Goal: Information Seeking & Learning: Learn about a topic

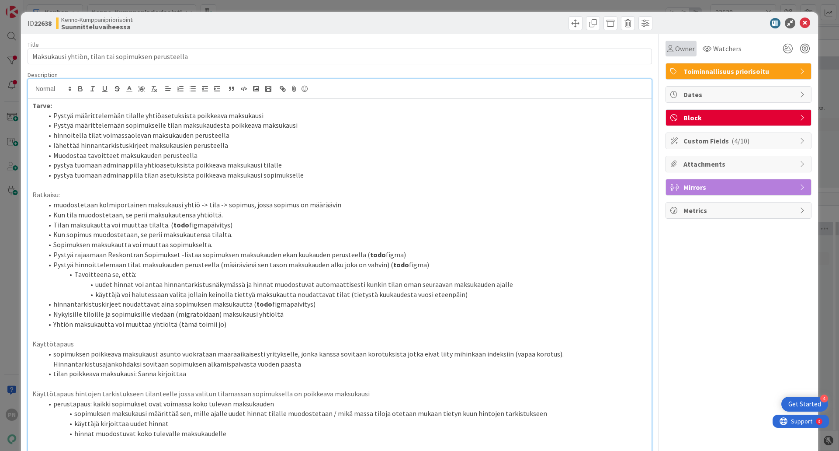
scroll to position [3, 158]
click at [800, 26] on icon at bounding box center [805, 23] width 10 height 10
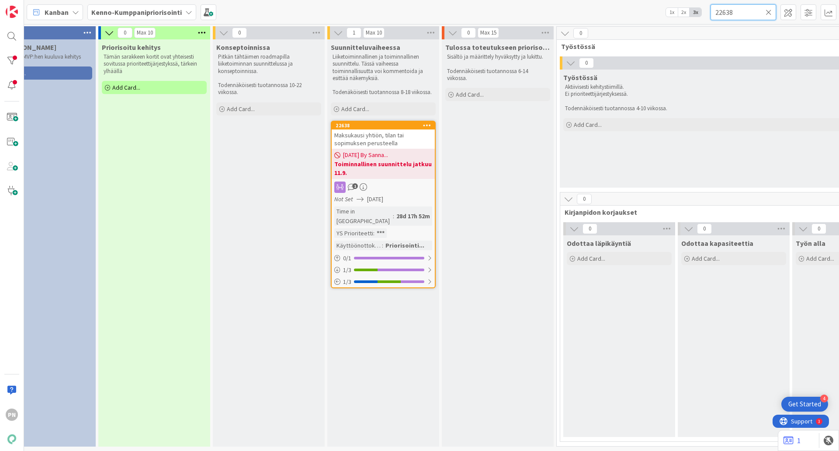
drag, startPoint x: 743, startPoint y: 11, endPoint x: 694, endPoint y: 9, distance: 49.0
click at [694, 9] on div "Kanban Kenno-Kumppanipriorisointi 1x 2x 3x 22638" at bounding box center [431, 12] width 815 height 24
paste input "52"
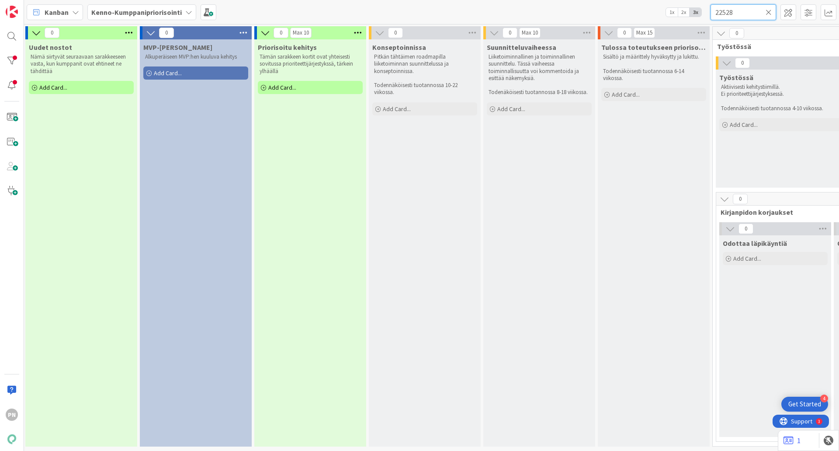
scroll to position [3, 0]
drag, startPoint x: 739, startPoint y: 12, endPoint x: 705, endPoint y: 12, distance: 33.7
click at [705, 12] on div "Kanban Kenno-Kumppanipriorisointi 1x 2x 3x 22528" at bounding box center [431, 12] width 815 height 24
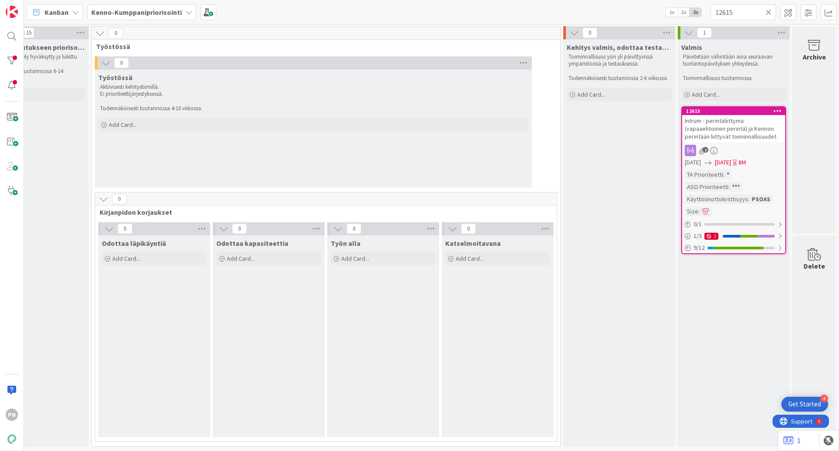
click at [745, 126] on span "Intrum - perintäliittymä (vapaaehtoinen perintä) ja Kennon perintään liittyvät …" at bounding box center [731, 129] width 92 height 24
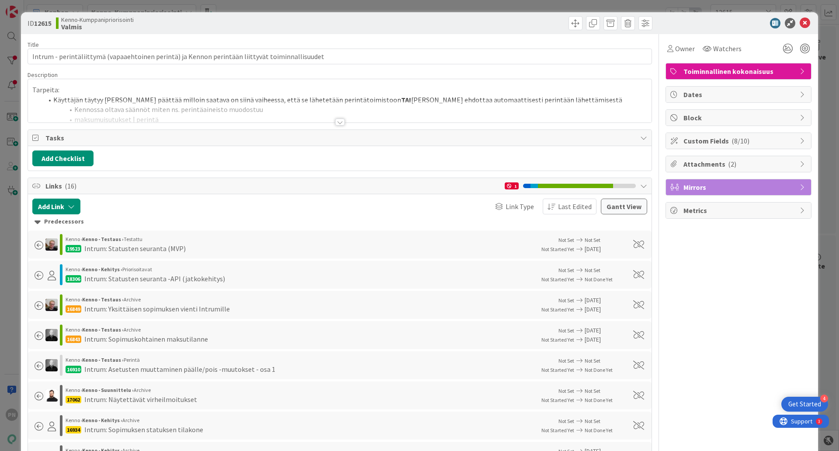
click at [339, 121] on div at bounding box center [340, 121] width 10 height 7
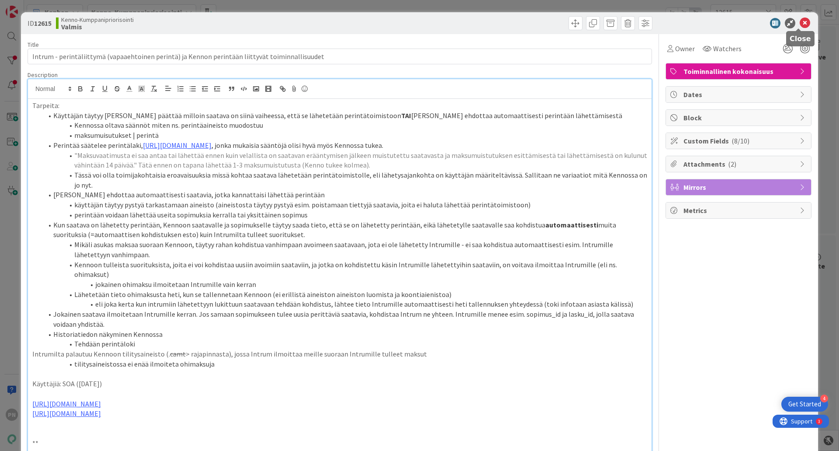
click at [800, 23] on icon at bounding box center [805, 23] width 10 height 10
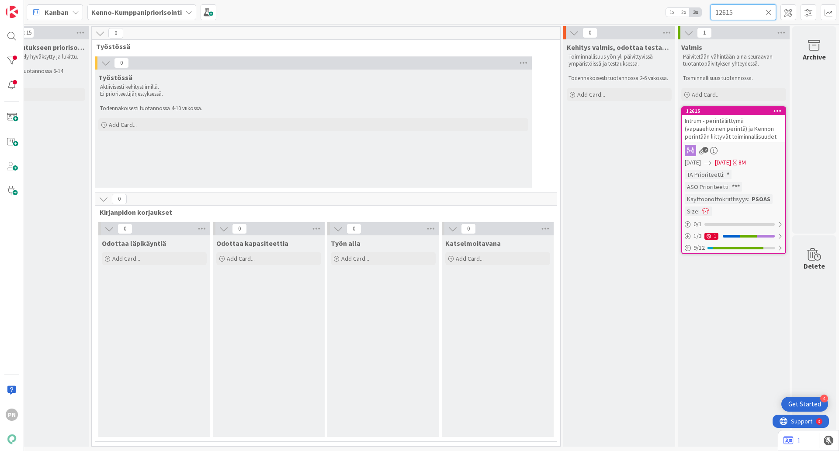
drag, startPoint x: 739, startPoint y: 15, endPoint x: 706, endPoint y: 13, distance: 32.9
click at [706, 13] on div "Kanban Kenno-Kumppanipriorisointi 1x 2x 3x 12615" at bounding box center [431, 12] width 815 height 24
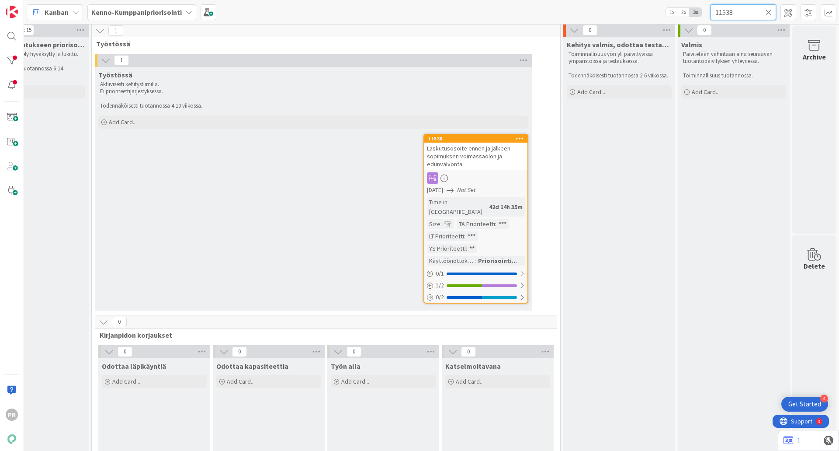
type input "11538"
click at [463, 158] on span "Laskutusosoite ennen ja jälkeen sopimuksen voimassaolon ja edunvalvonta" at bounding box center [468, 156] width 83 height 24
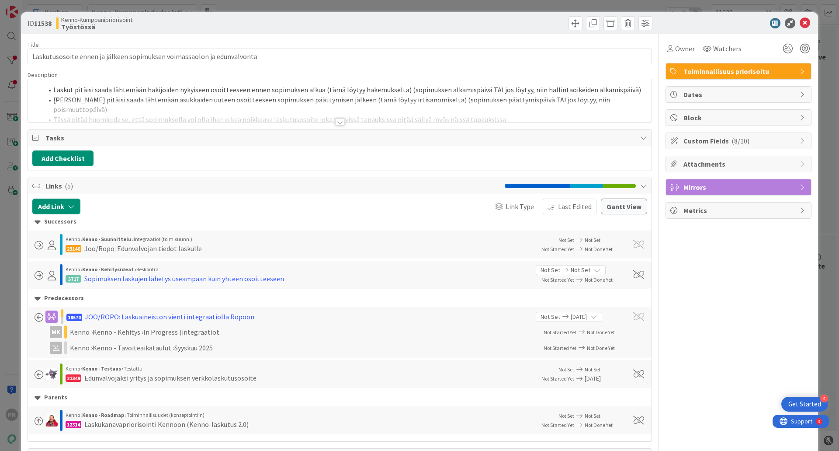
click at [337, 121] on div at bounding box center [340, 121] width 10 height 7
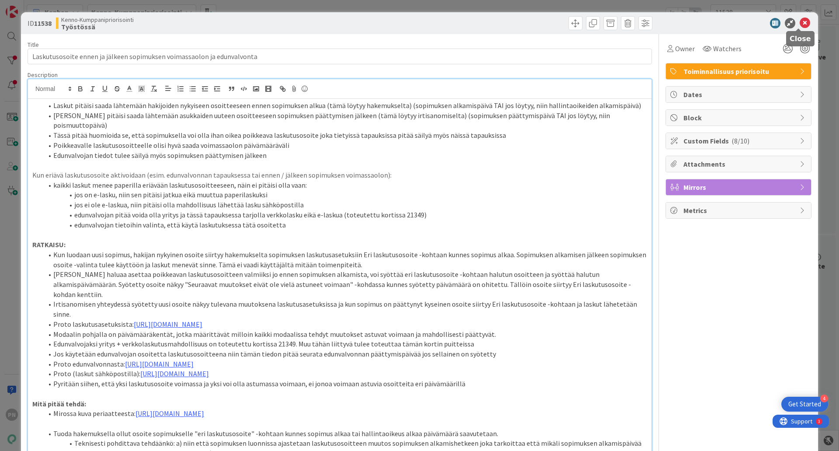
click at [800, 24] on icon at bounding box center [805, 23] width 10 height 10
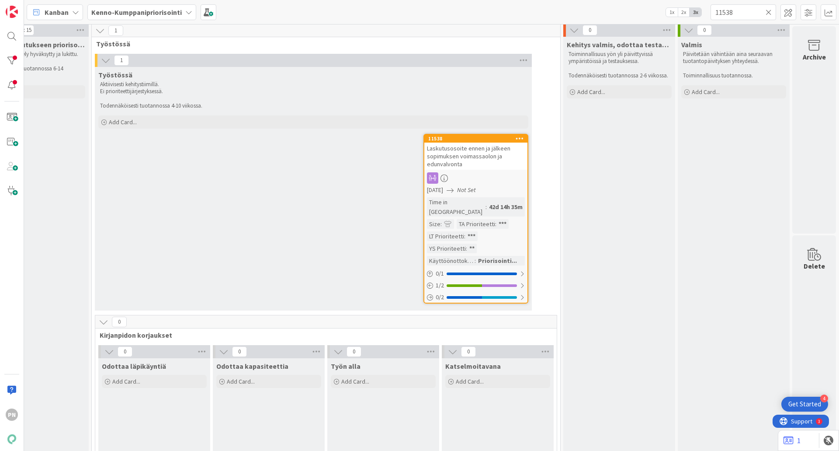
click at [35, 284] on div "Tulossa toteutukseen priorisoituna Sisältö ja määrittely hyväksytty ja lukittu.…" at bounding box center [33, 261] width 112 height 449
click at [718, 148] on div "Valmis Päivitetään vähintään aina seuraavan tuotantopäivityksen yhteydessä. Toi…" at bounding box center [734, 261] width 112 height 449
click at [769, 10] on icon at bounding box center [769, 12] width 6 height 8
click at [743, 10] on input "text" at bounding box center [744, 12] width 66 height 16
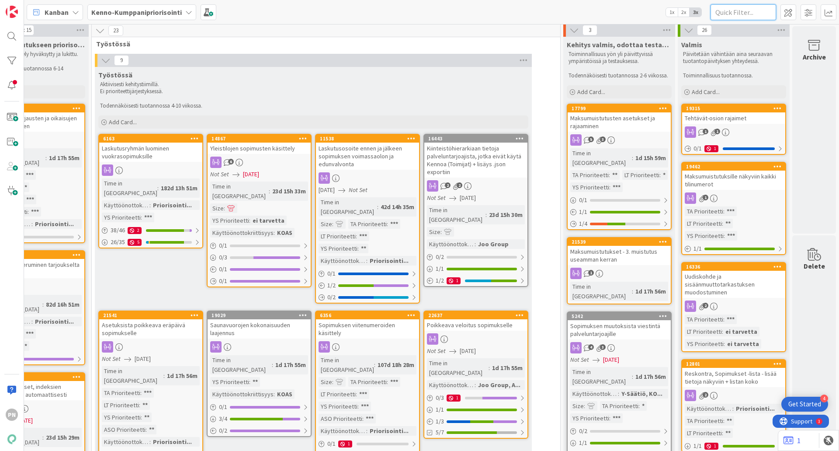
paste input "Tapahtumat-kirjauksiin parannuksia"
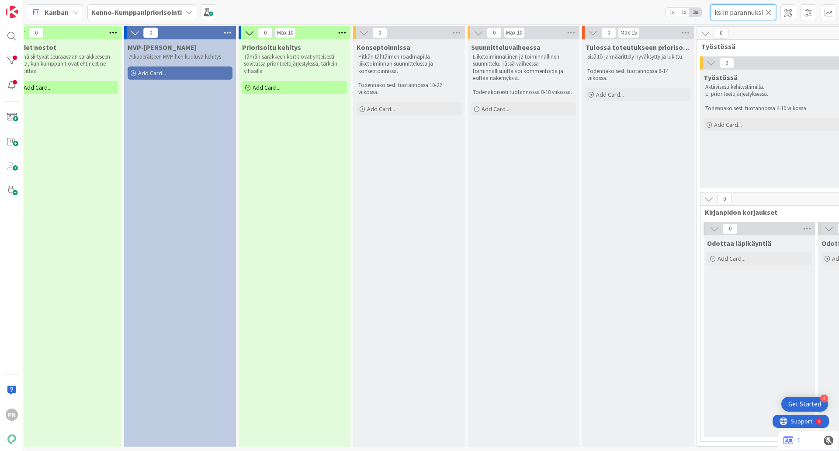
scroll to position [3, 0]
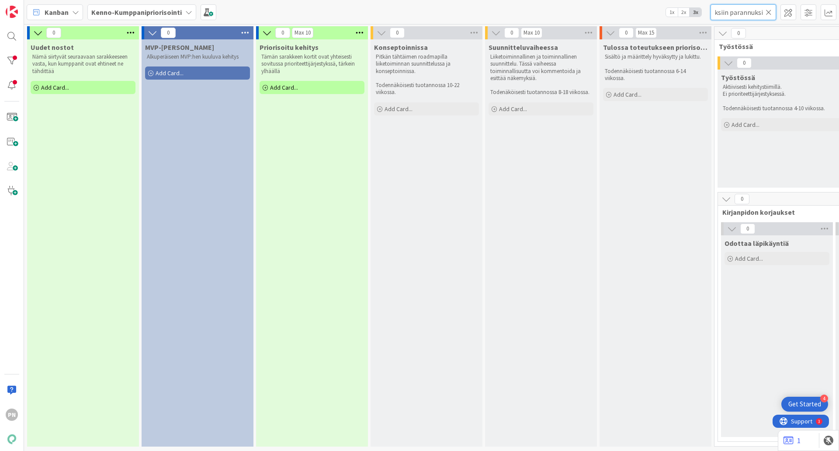
type input "Tapahtumat-kirjauksiin parannuksia"
click at [770, 9] on icon at bounding box center [769, 12] width 6 height 8
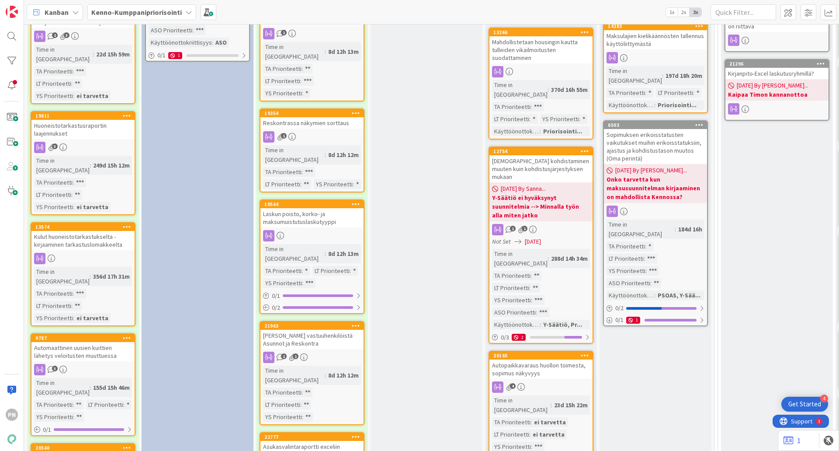
scroll to position [833, 0]
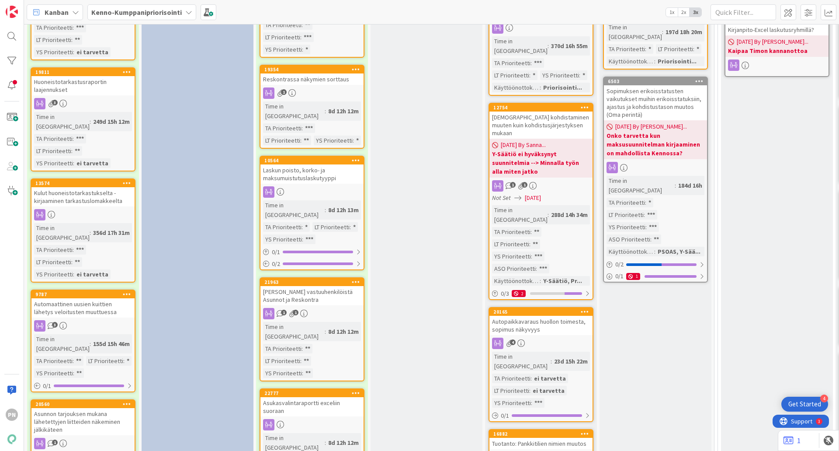
click at [84, 298] on div "Automaattinen uusien kuittien lähetys veloitusten muuttuessa" at bounding box center [82, 307] width 103 height 19
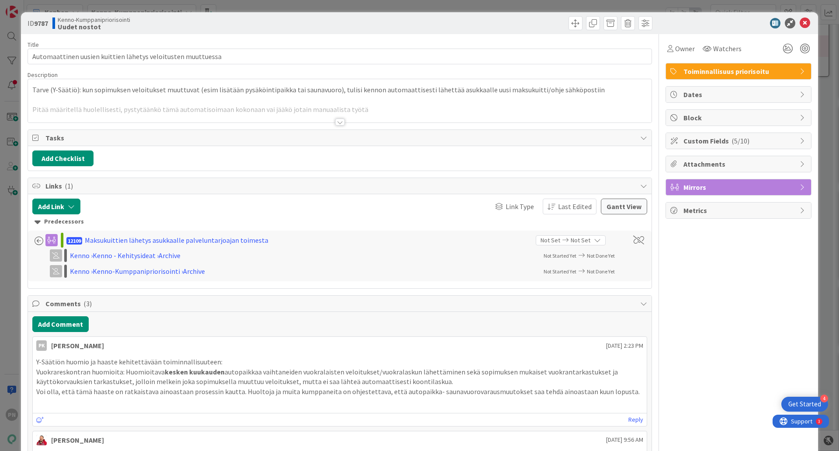
click at [335, 121] on div at bounding box center [340, 121] width 10 height 7
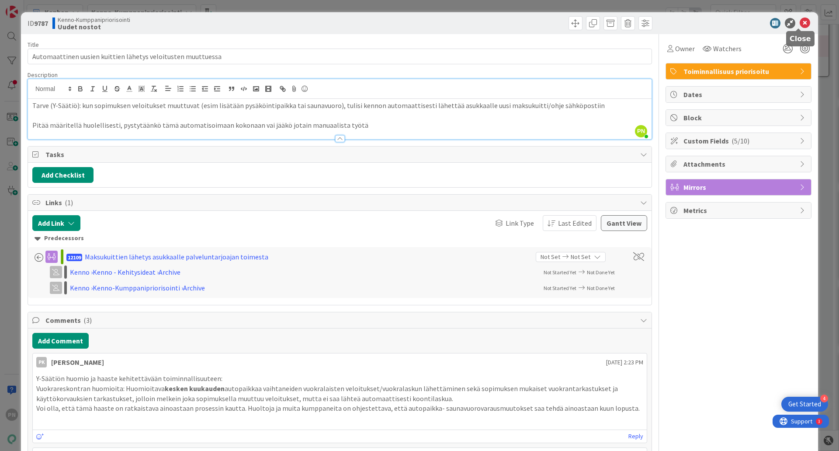
click at [801, 24] on icon at bounding box center [805, 23] width 10 height 10
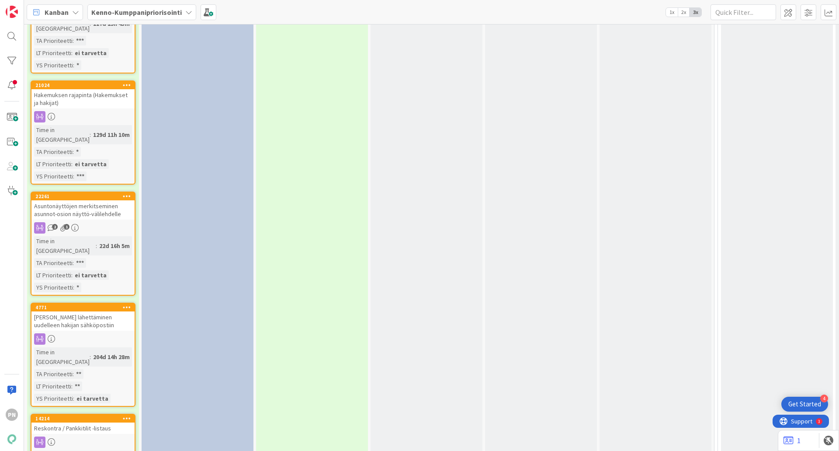
scroll to position [1401, 0]
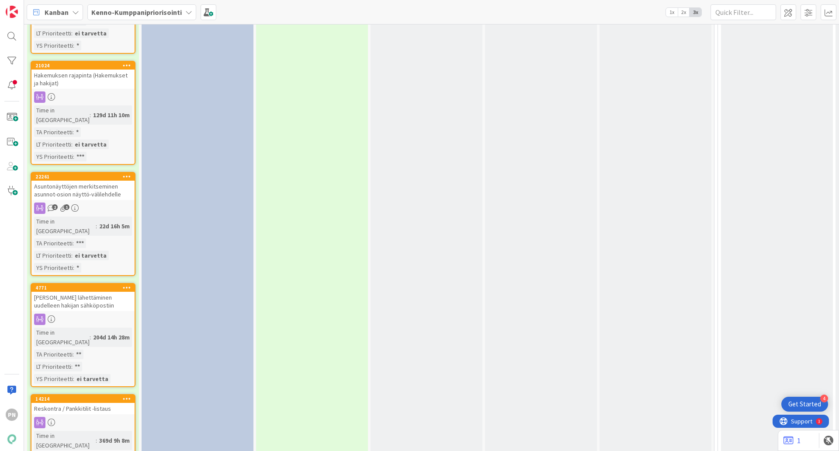
click at [94, 402] on div "Reskontra / Pankkitilit -listaus" at bounding box center [82, 407] width 103 height 11
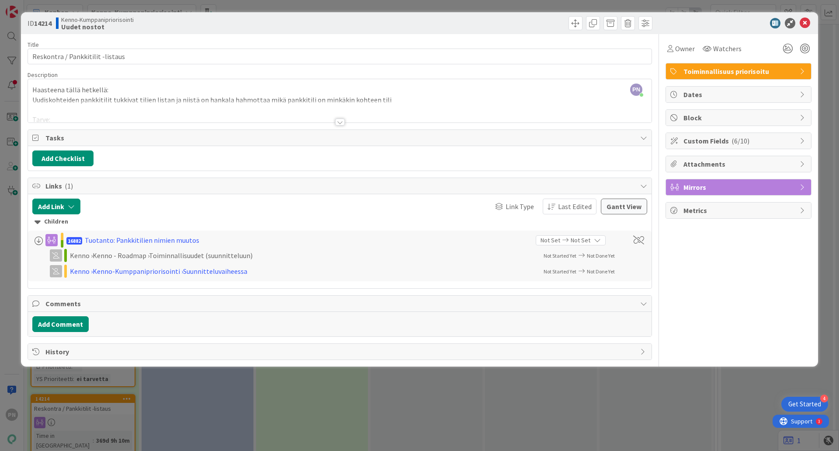
click at [341, 126] on div "Title 32 / 128 Reskontra / Pankkitilit -listaus Description PN [PERSON_NAME] ju…" at bounding box center [340, 197] width 624 height 326
click at [340, 124] on div at bounding box center [340, 121] width 10 height 7
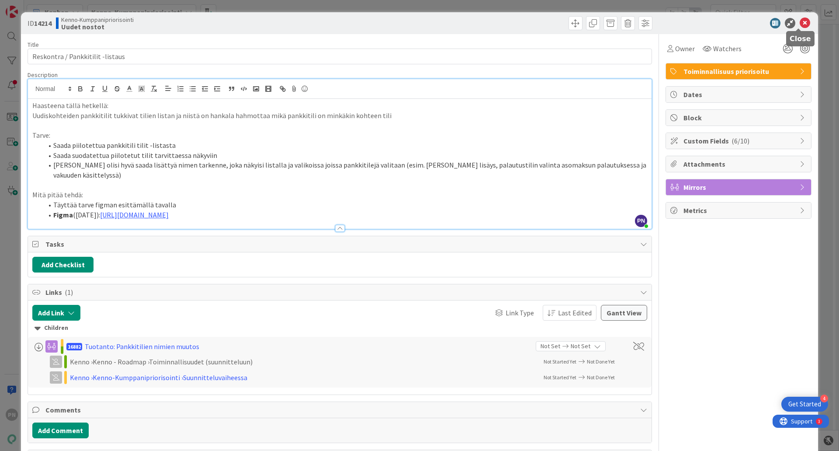
click at [800, 19] on icon at bounding box center [805, 23] width 10 height 10
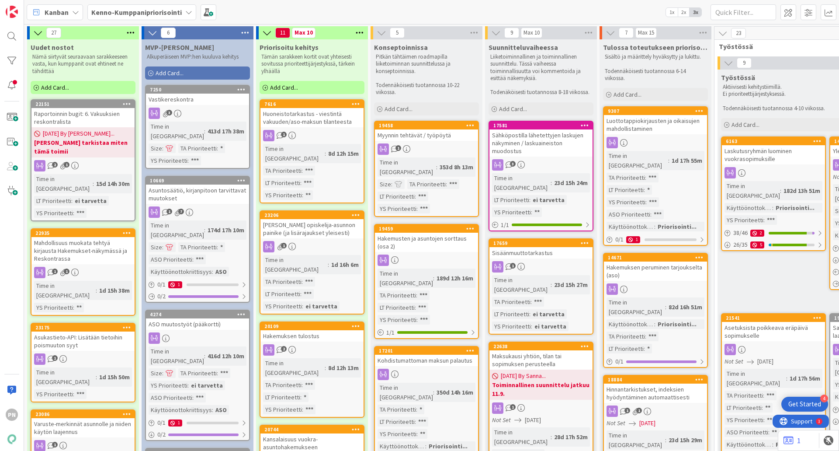
click at [634, 129] on div "Luottotappiokirjausten ja oikaisujen mahdollistaminen" at bounding box center [655, 124] width 103 height 19
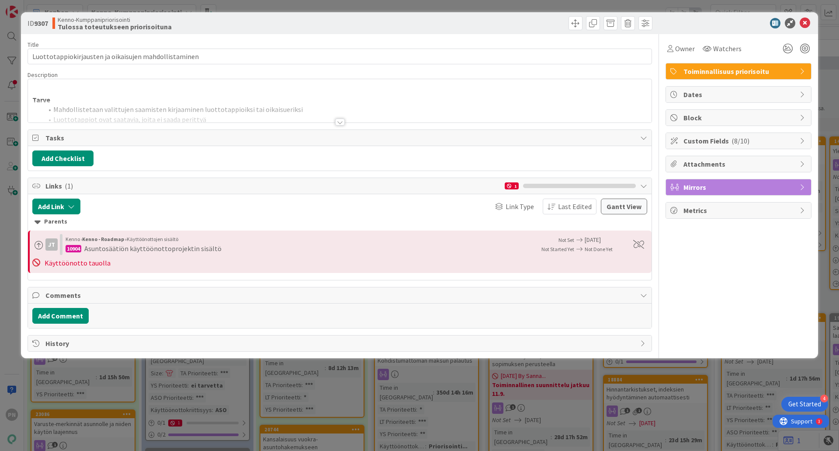
click at [339, 122] on div at bounding box center [340, 121] width 10 height 7
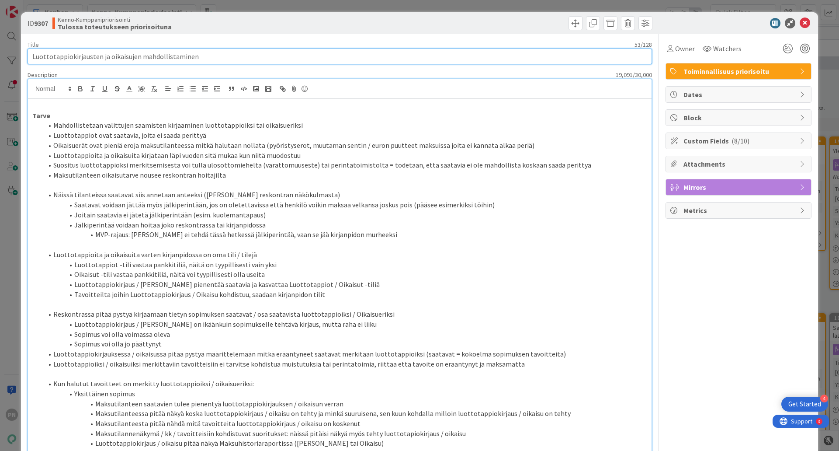
drag, startPoint x: 191, startPoint y: 58, endPoint x: 28, endPoint y: 61, distance: 162.6
click at [28, 61] on input "Luottotappiokirjausten ja oikaisujen mahdollistaminen" at bounding box center [340, 57] width 624 height 16
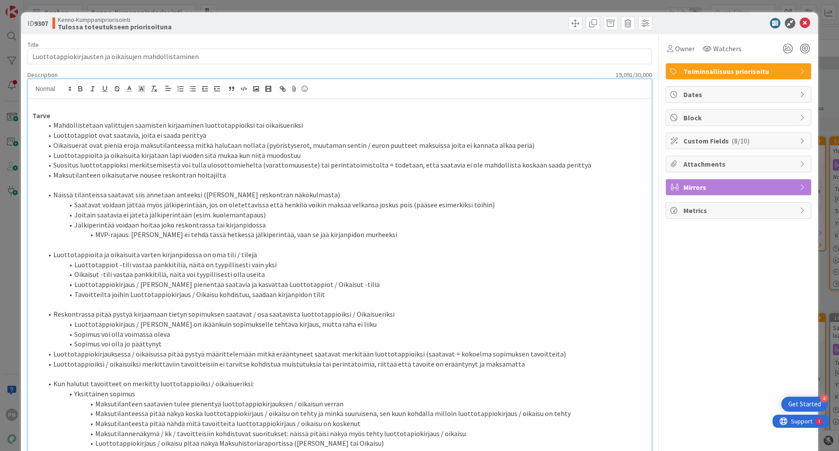
click at [44, 220] on li "Jälkiperintää voidaan hoitaa joko reskontrassa tai kirjanpidossa" at bounding box center [345, 225] width 604 height 10
click at [801, 20] on icon at bounding box center [805, 23] width 10 height 10
